Goal: Find contact information: Find contact information

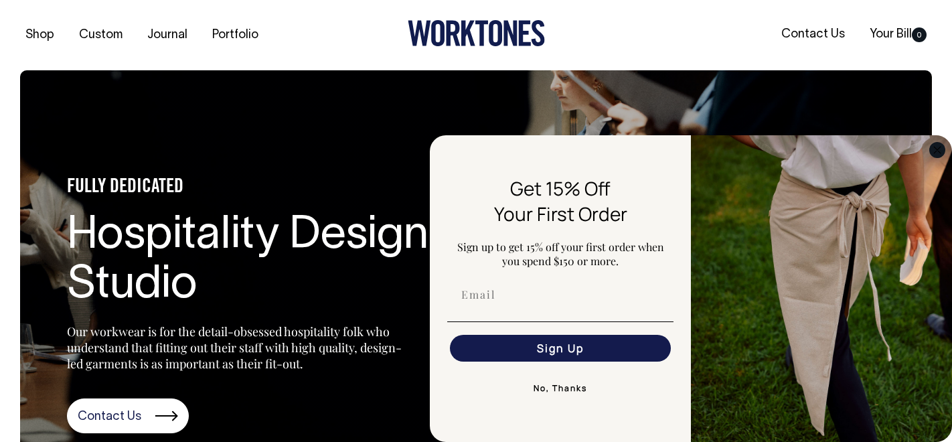
click at [937, 146] on circle "Close dialog" at bounding box center [937, 149] width 15 height 15
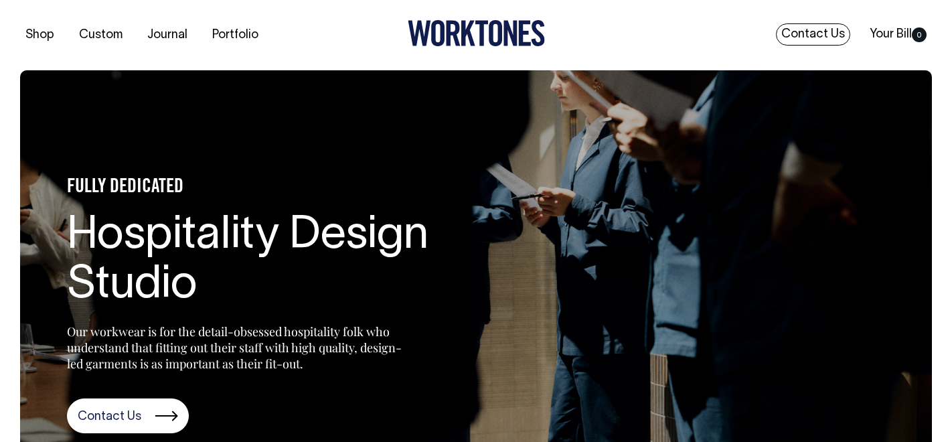
click at [820, 35] on link "Contact Us" at bounding box center [813, 34] width 74 height 22
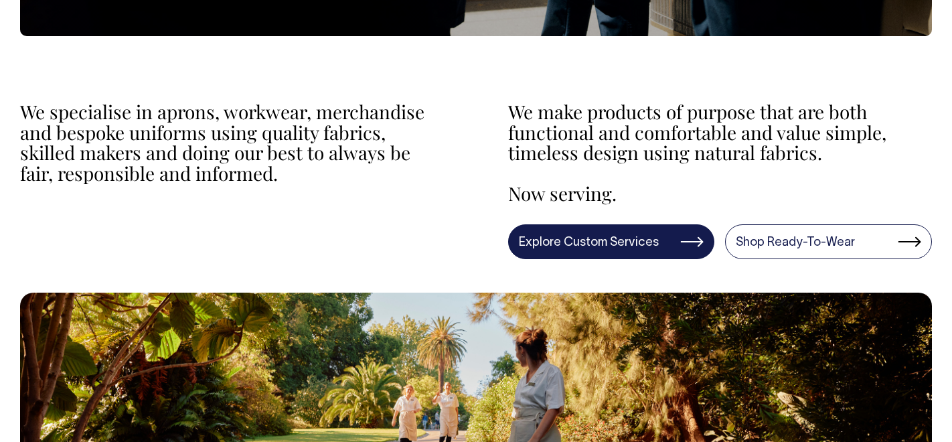
click at [628, 240] on link "Explore Custom Services" at bounding box center [611, 241] width 207 height 35
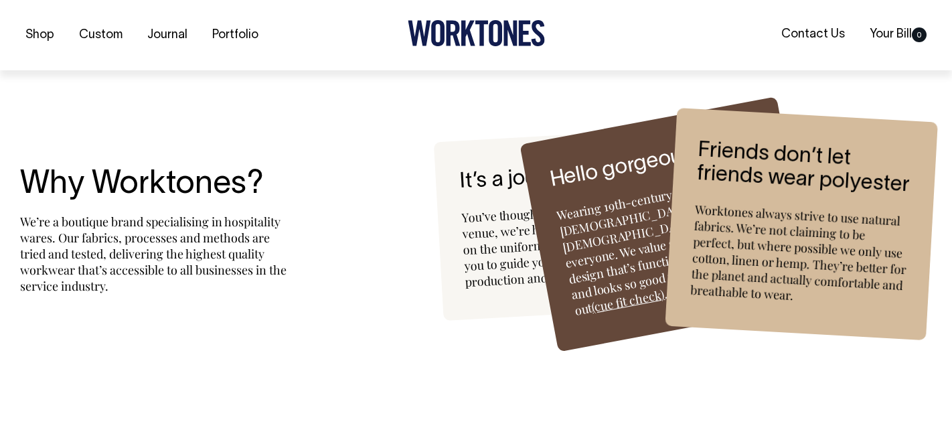
scroll to position [3448, 0]
drag, startPoint x: 696, startPoint y: 208, endPoint x: 826, endPoint y: 298, distance: 158.2
click at [826, 298] on div "Worktones always strive to use natural fabrics. We’re not claiming to be perfec…" at bounding box center [799, 255] width 220 height 108
copy div "Worktones always strive to use natural fabrics. We’re not claiming to be perfec…"
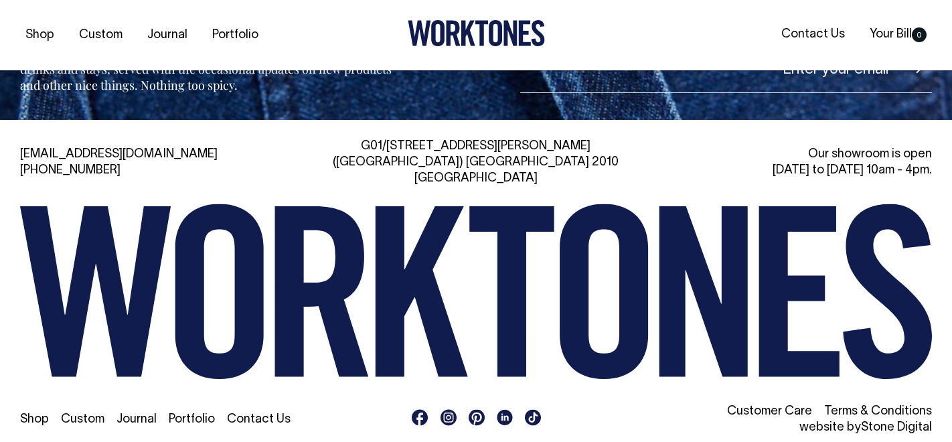
scroll to position [5734, 0]
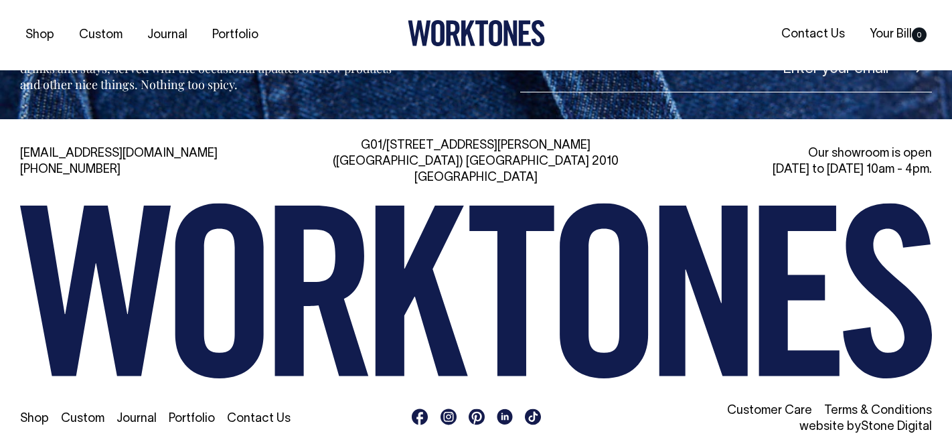
click at [775, 405] on link "Customer Care" at bounding box center [769, 410] width 85 height 11
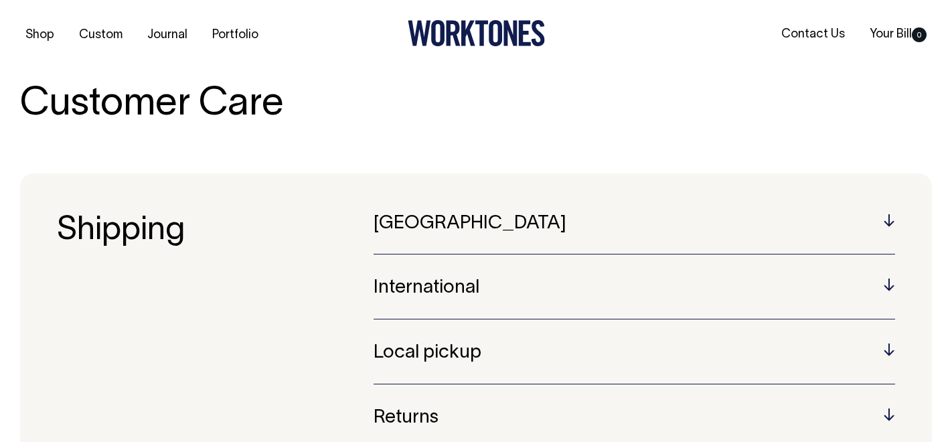
click at [414, 224] on h5 "Australia" at bounding box center [633, 223] width 521 height 21
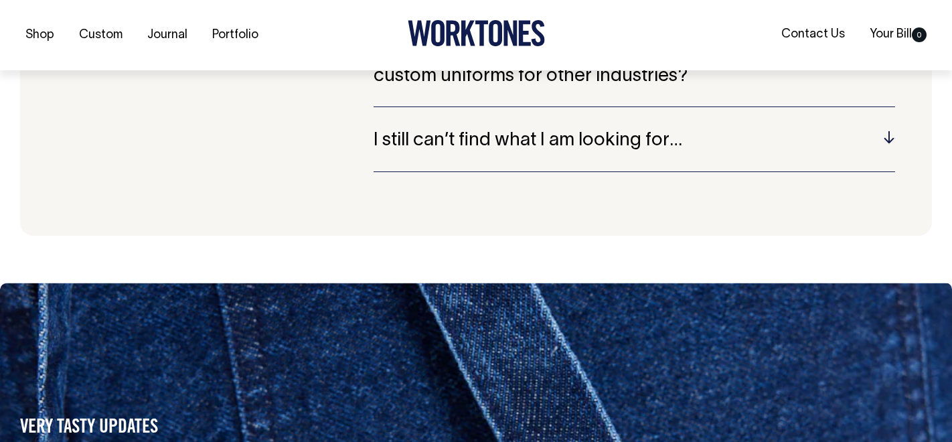
scroll to position [1259, 0]
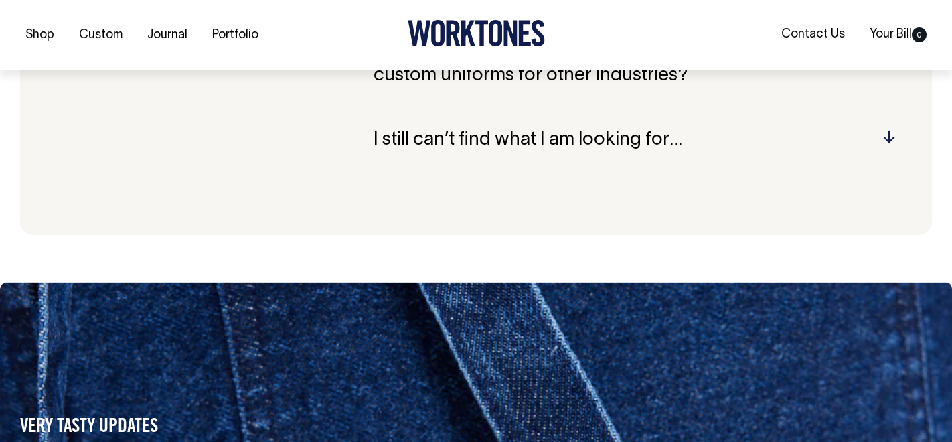
click at [466, 147] on h5 "I still can’t find what I am looking for…" at bounding box center [633, 140] width 521 height 21
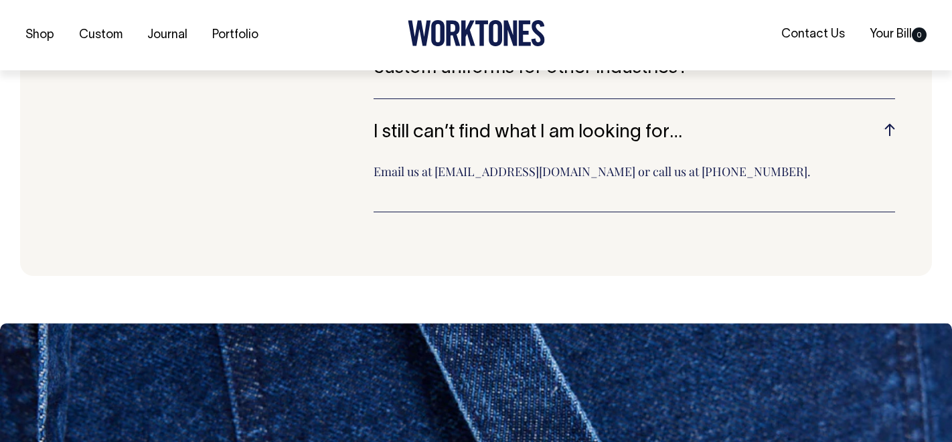
scroll to position [1267, 0]
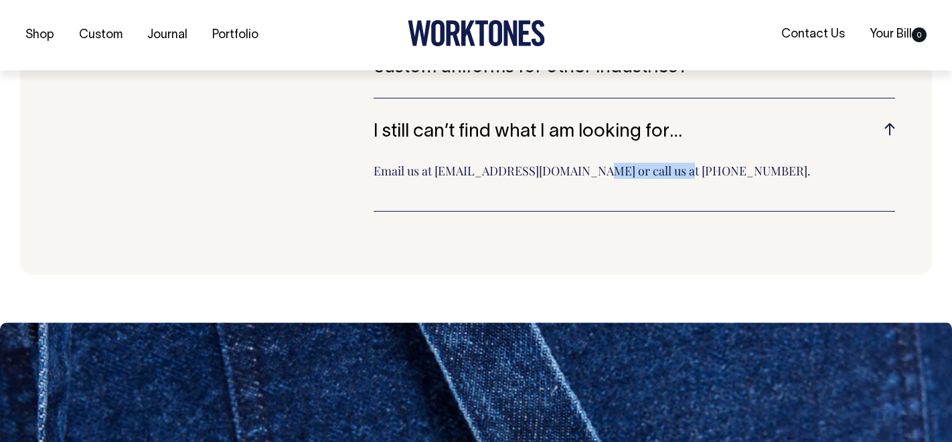
drag, startPoint x: 540, startPoint y: 171, endPoint x: 438, endPoint y: 172, distance: 102.4
click at [438, 172] on p "Email us at hi@worktones.com or call us at +61 2 7203 1616." at bounding box center [633, 177] width 521 height 28
copy p "[EMAIL_ADDRESS][DOMAIN_NAME]"
